Goal: Navigation & Orientation: Find specific page/section

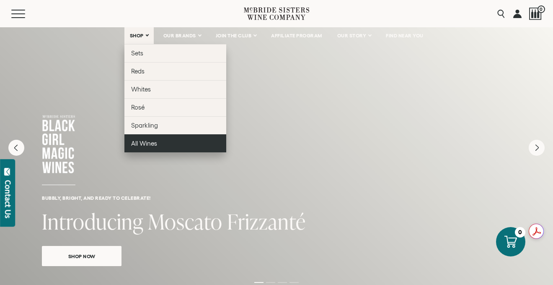
click at [143, 141] on span "All Wines" at bounding box center [144, 143] width 26 height 7
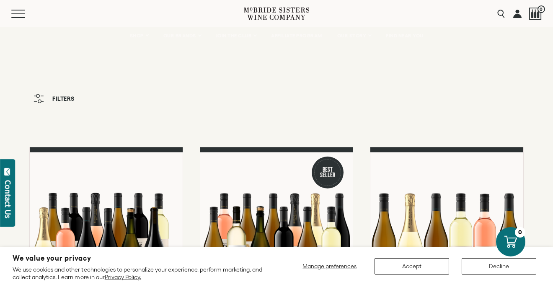
scroll to position [69, 0]
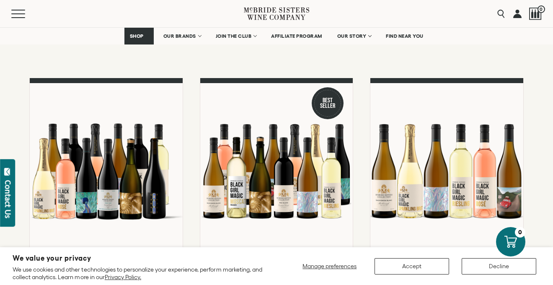
click at [276, 6] on icon at bounding box center [276, 14] width 65 height 24
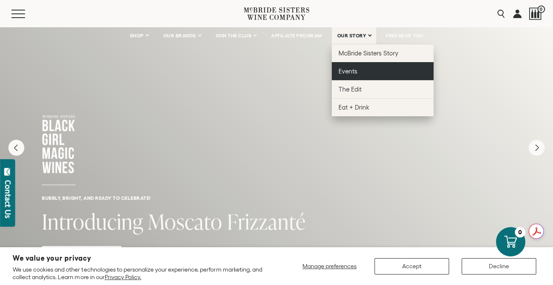
click at [351, 70] on span "Events" at bounding box center [348, 70] width 19 height 7
